Goal: Information Seeking & Learning: Learn about a topic

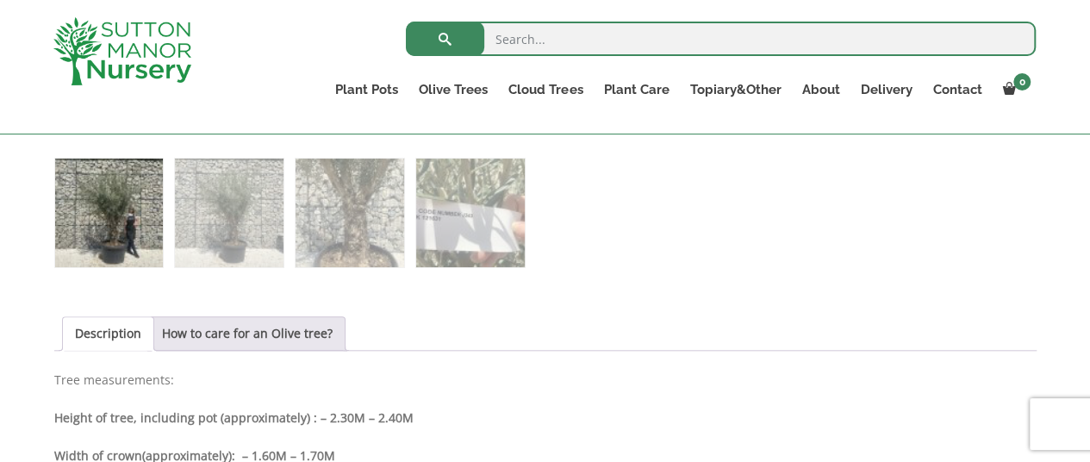
scroll to position [736, 0]
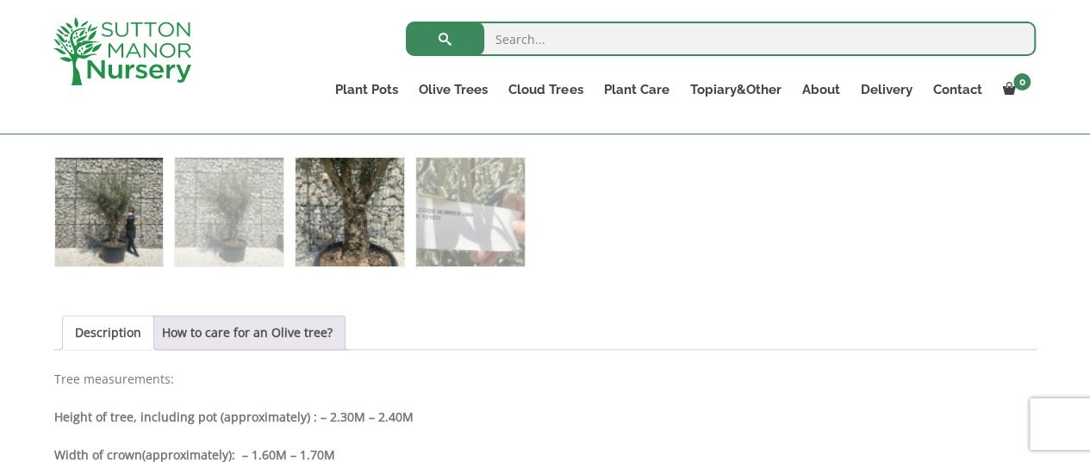
click at [327, 233] on img at bounding box center [349, 212] width 108 height 108
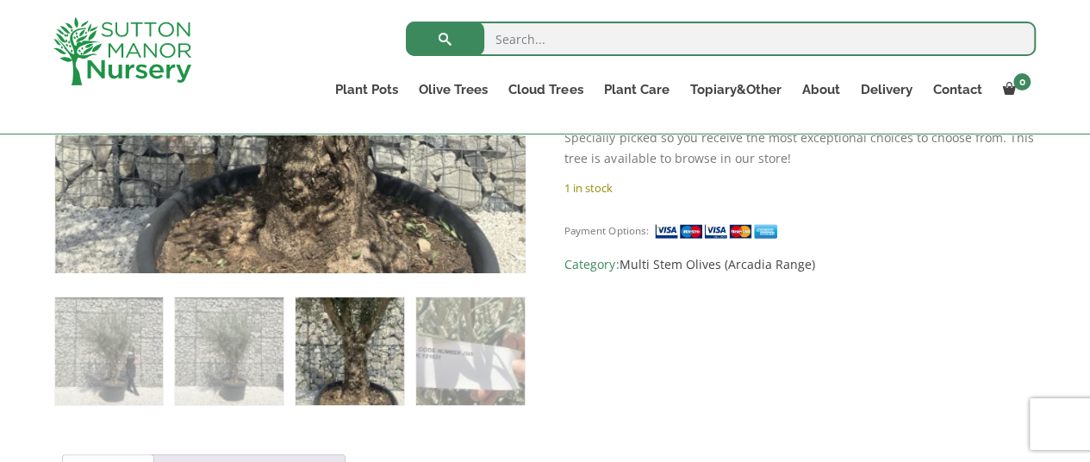
scroll to position [596, 0]
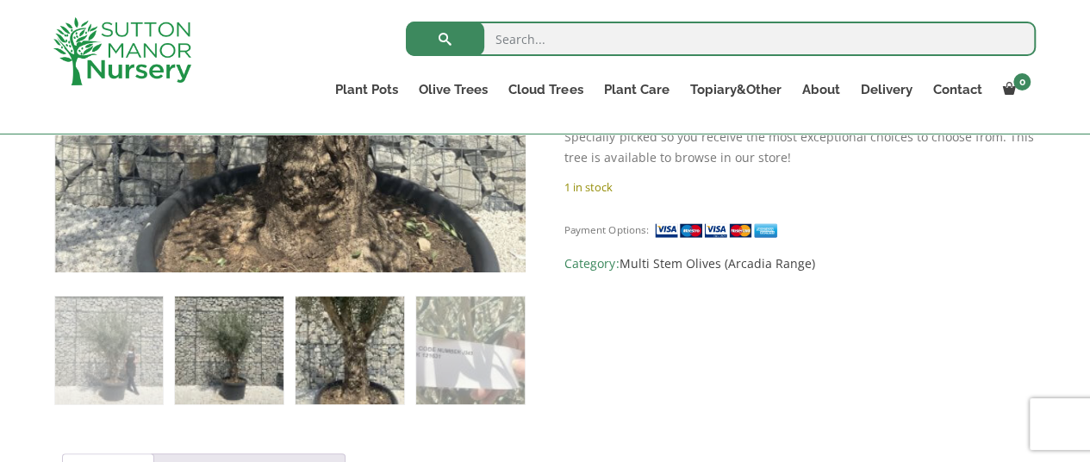
click at [252, 341] on img at bounding box center [229, 350] width 108 height 108
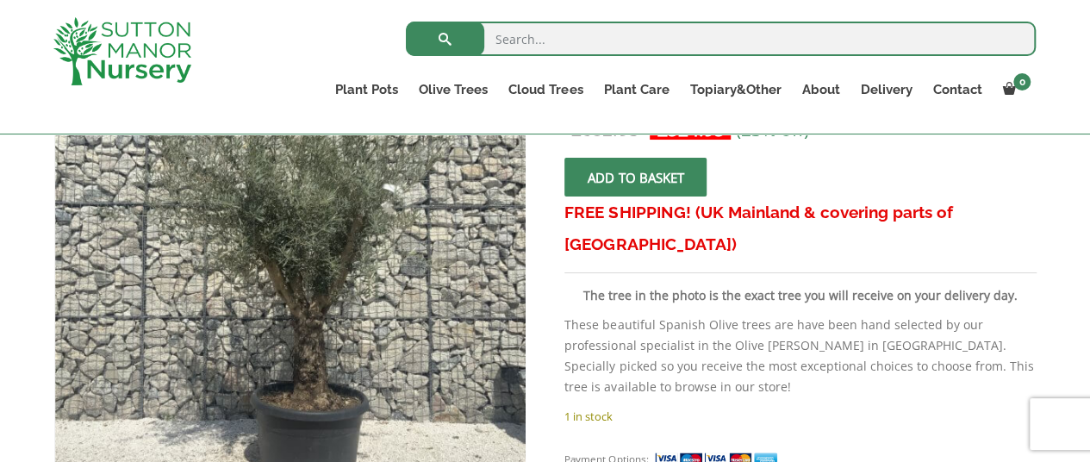
scroll to position [527, 0]
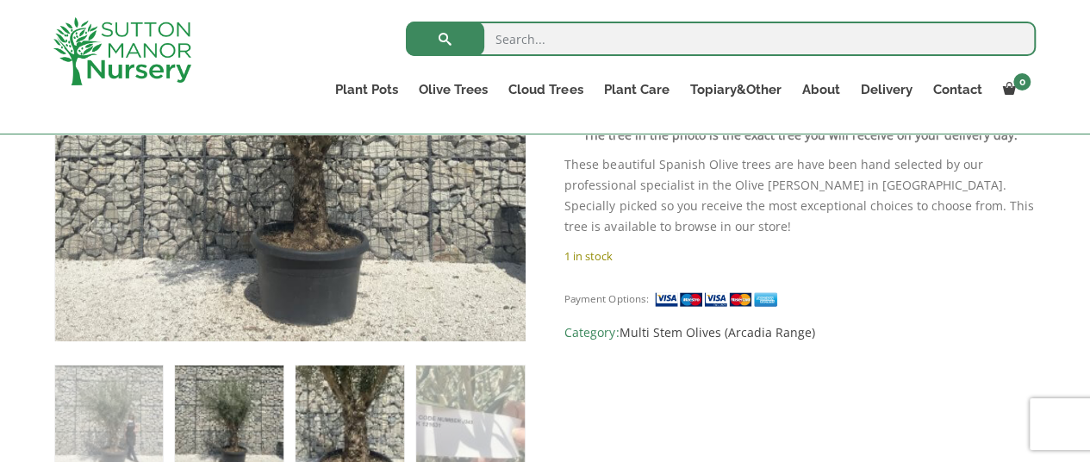
click at [345, 429] on img at bounding box center [349, 419] width 108 height 108
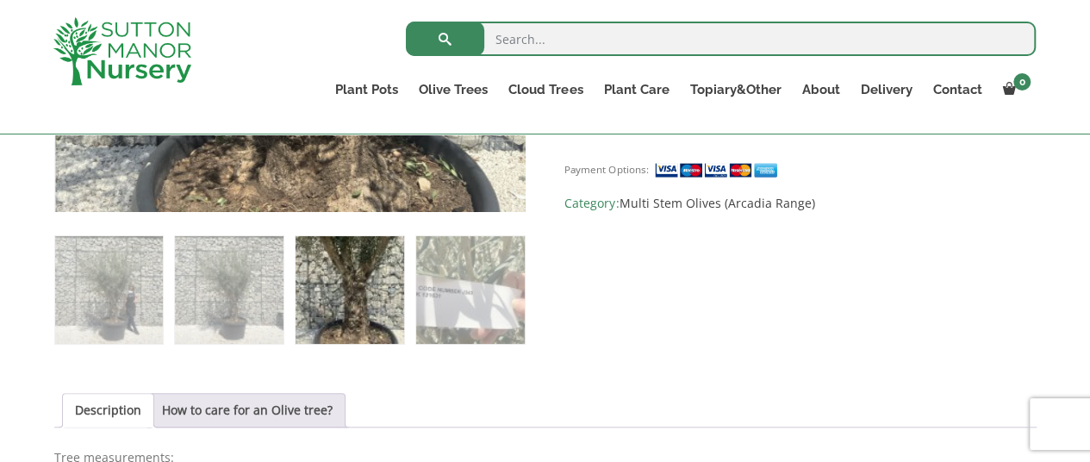
scroll to position [657, 0]
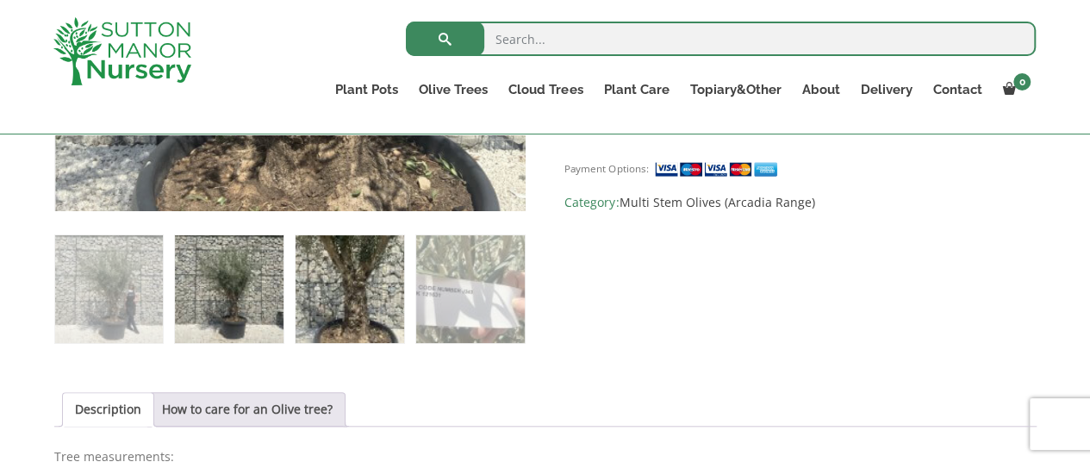
click at [227, 268] on img at bounding box center [229, 289] width 108 height 108
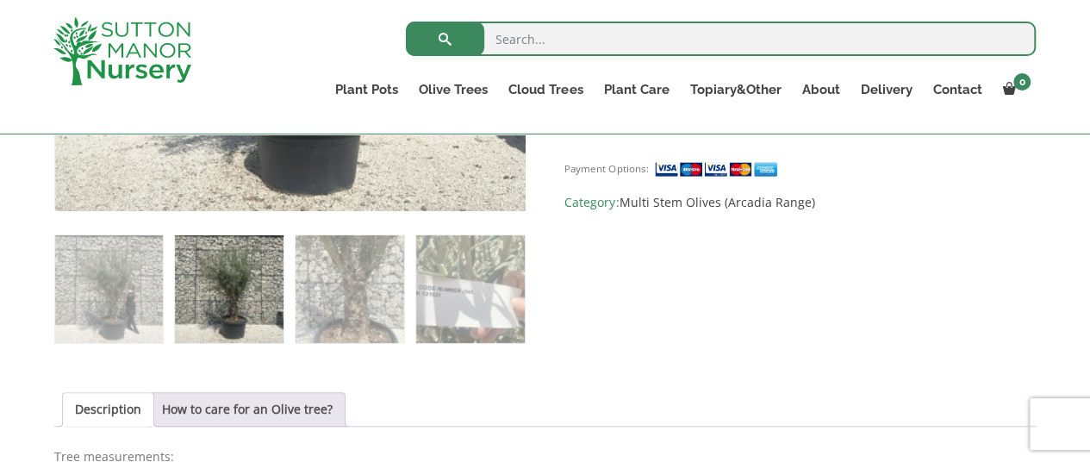
scroll to position [244, 0]
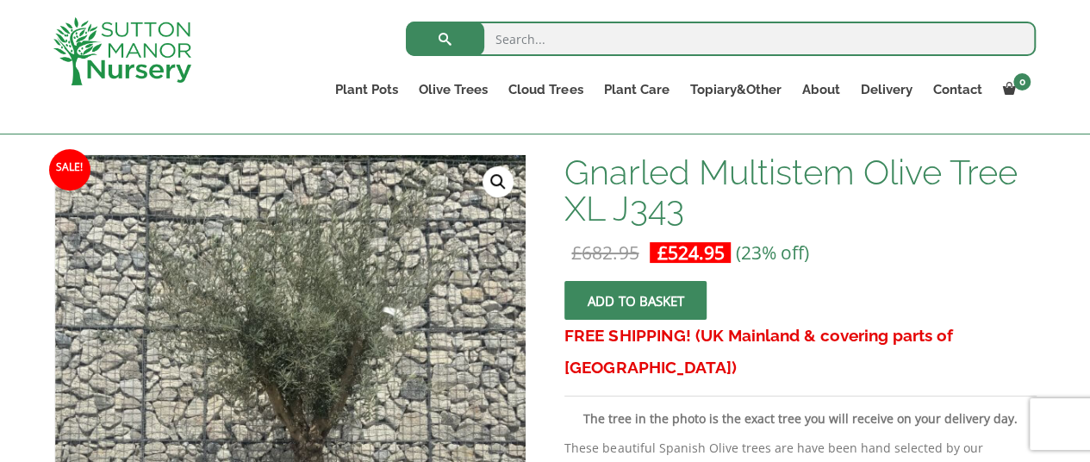
click at [499, 188] on link "🔍" at bounding box center [497, 181] width 31 height 31
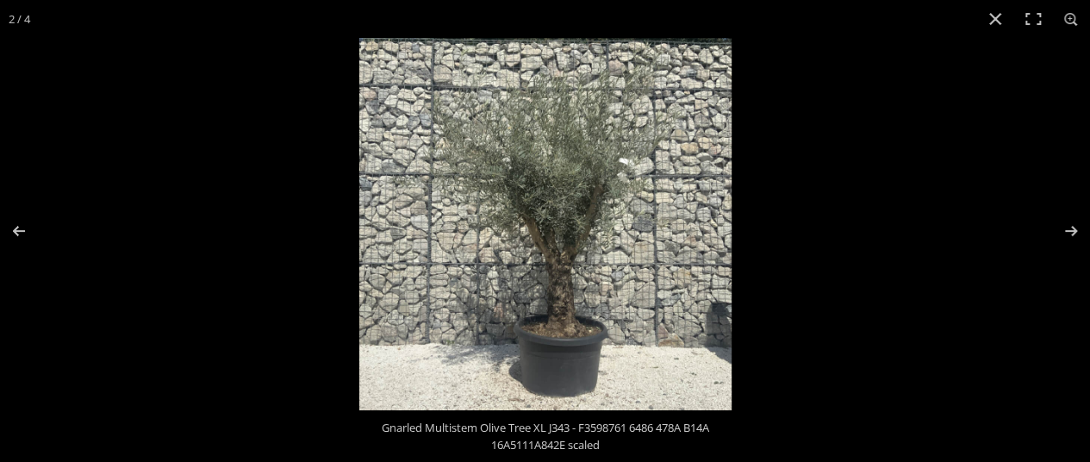
click at [555, 239] on img at bounding box center [545, 224] width 372 height 372
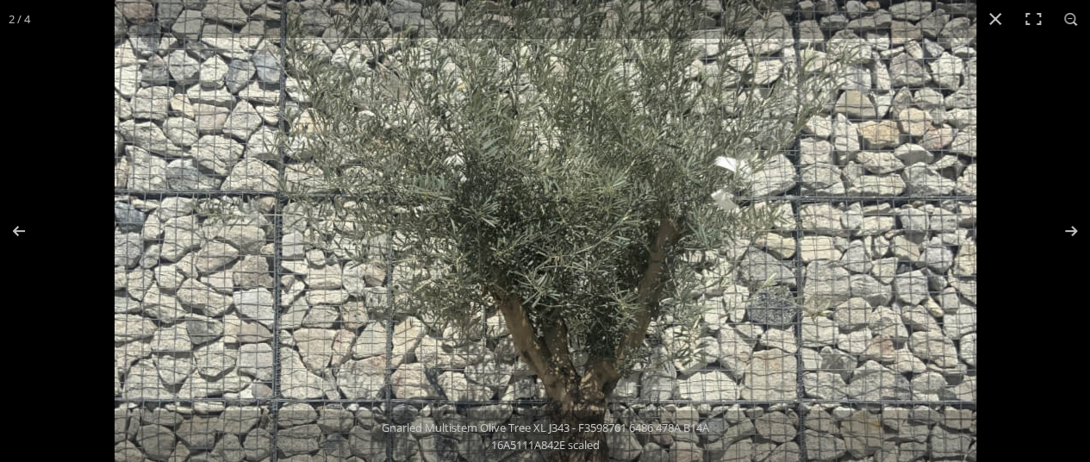
click at [590, 305] on img at bounding box center [545, 309] width 861 height 861
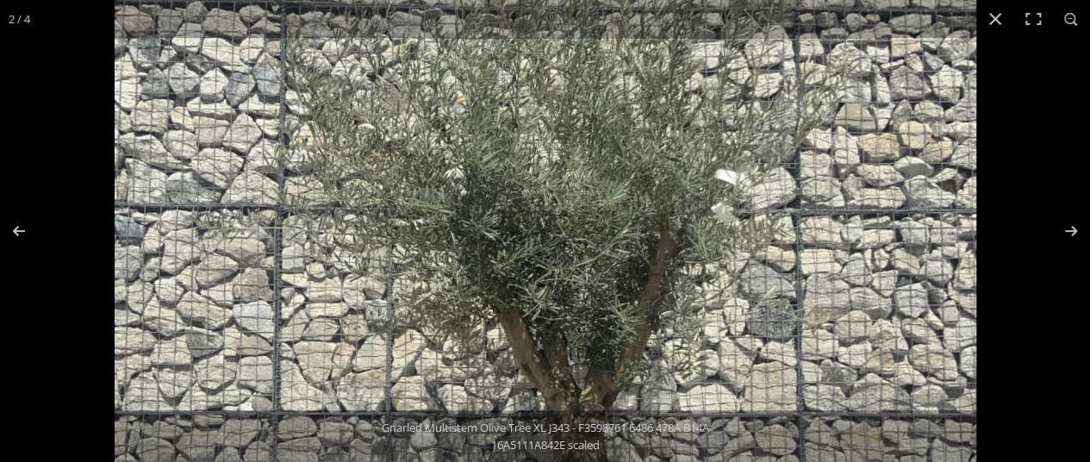
click at [587, 196] on img at bounding box center [545, 321] width 861 height 861
click at [991, 20] on button "Close (Esc)" at bounding box center [995, 19] width 38 height 38
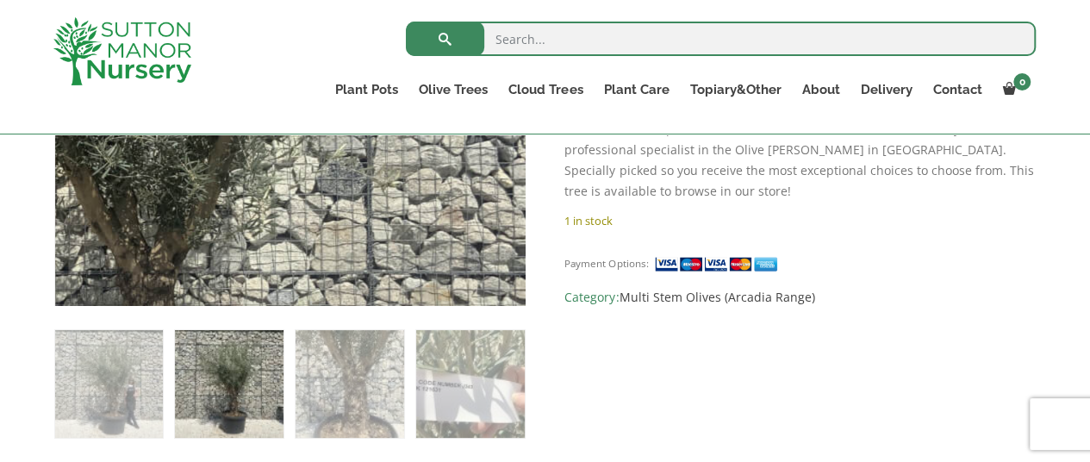
scroll to position [565, 0]
